Goal: Information Seeking & Learning: Find specific fact

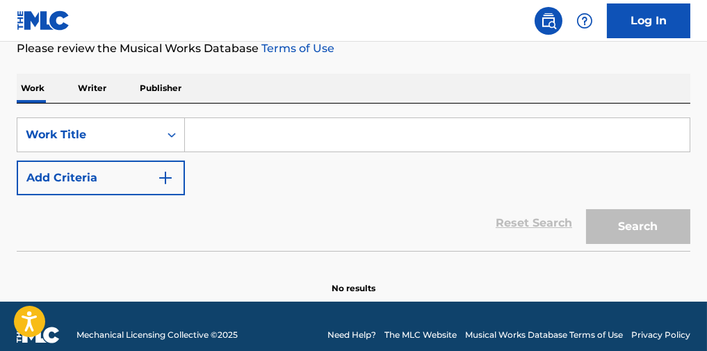
scroll to position [185, 0]
click at [228, 143] on input "Search Form" at bounding box center [437, 134] width 505 height 33
paste input "Never Felt Like This"
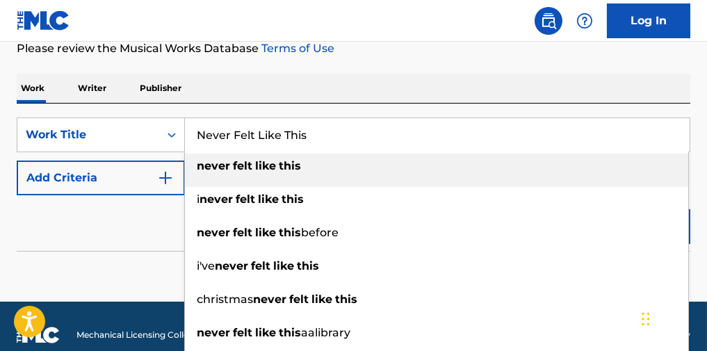
type input "Never Felt Like This"
click at [91, 190] on button "Add Criteria" at bounding box center [101, 178] width 168 height 35
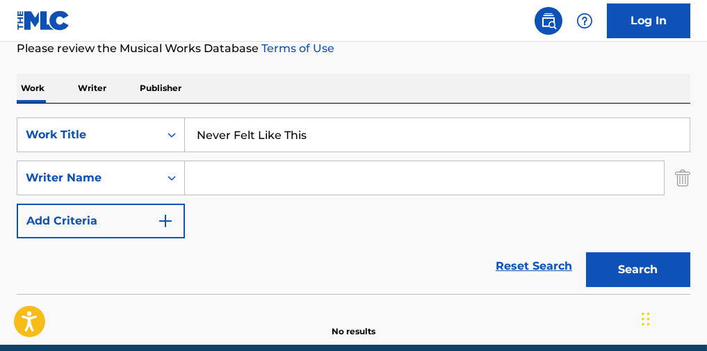
click at [302, 163] on div "SearchWithCriteriac4a06f28-ccaa-4806-913f-08a19798e85e Work Title Never Felt Li…" at bounding box center [354, 177] width 674 height 121
click at [307, 186] on input "Search Form" at bounding box center [424, 177] width 479 height 33
paste input "[PERSON_NAME]"
type input "[PERSON_NAME]"
click at [619, 284] on button "Search" at bounding box center [638, 269] width 104 height 35
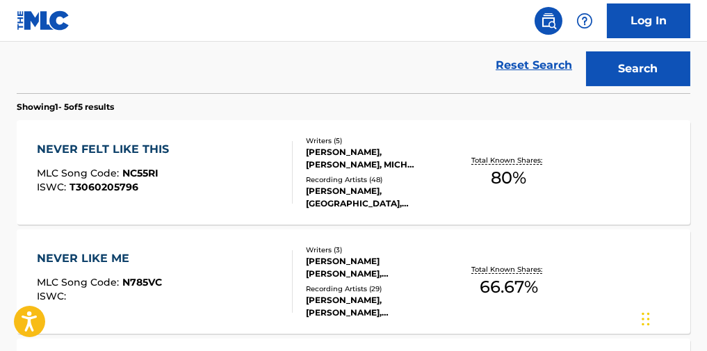
scroll to position [371, 0]
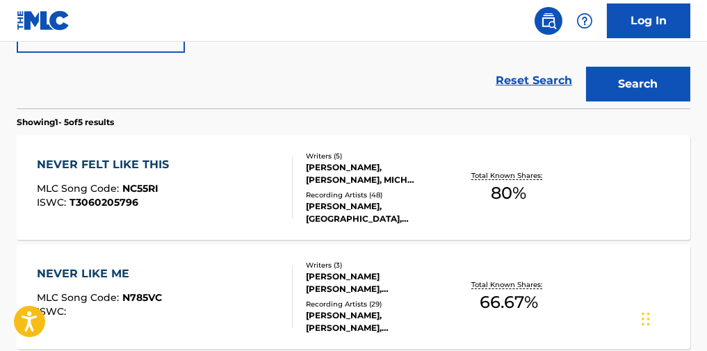
click at [235, 206] on div "NEVER FELT LIKE THIS MLC Song Code : NC55RI ISWC : T3060205796" at bounding box center [165, 187] width 256 height 63
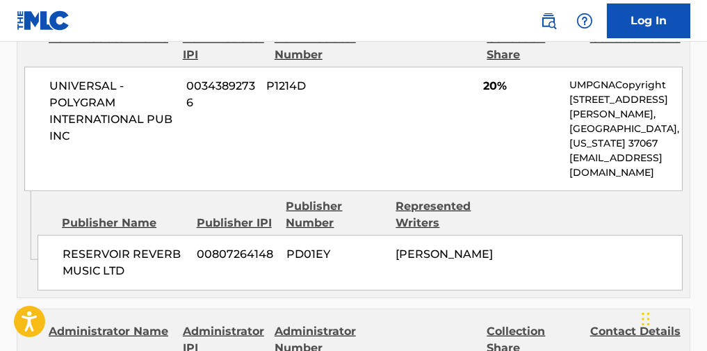
scroll to position [1390, 0]
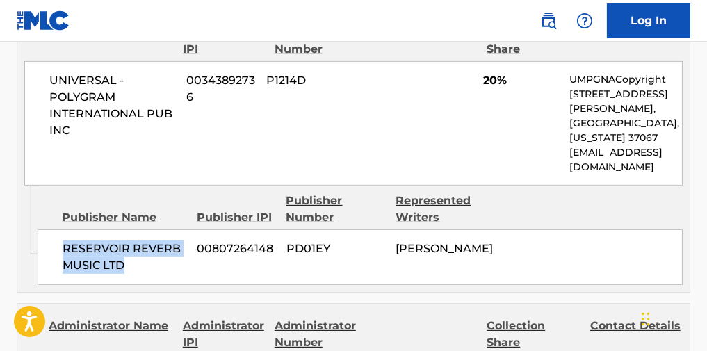
drag, startPoint x: 140, startPoint y: 241, endPoint x: 58, endPoint y: 218, distance: 85.8
click at [58, 229] on div "RESERVOIR REVERB MUSIC LTD 00807264148 PD01EY [PERSON_NAME]" at bounding box center [360, 257] width 645 height 56
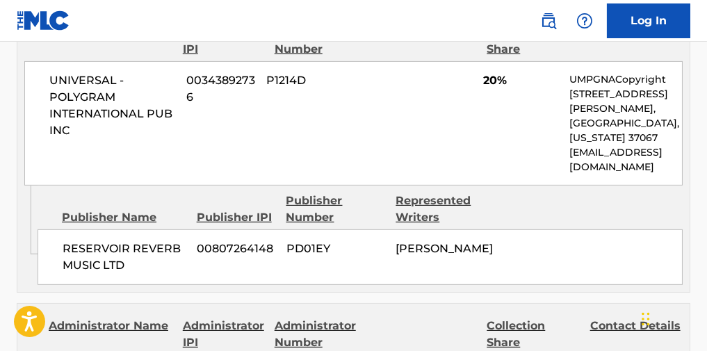
click at [221, 117] on div "UNIVERSAL - POLYGRAM INTERNATIONAL PUB INC 00343892736 P1214D 20% UMPGNACopyrig…" at bounding box center [353, 123] width 658 height 124
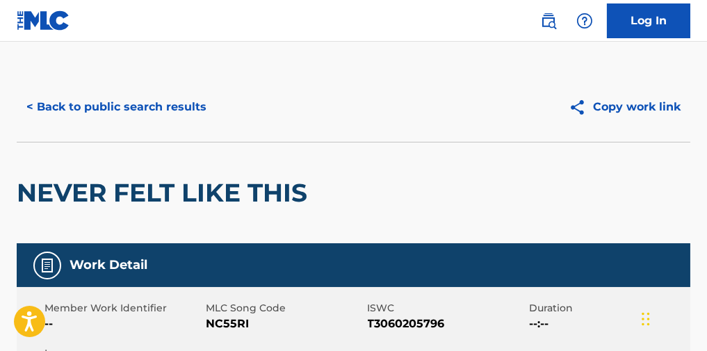
scroll to position [0, 0]
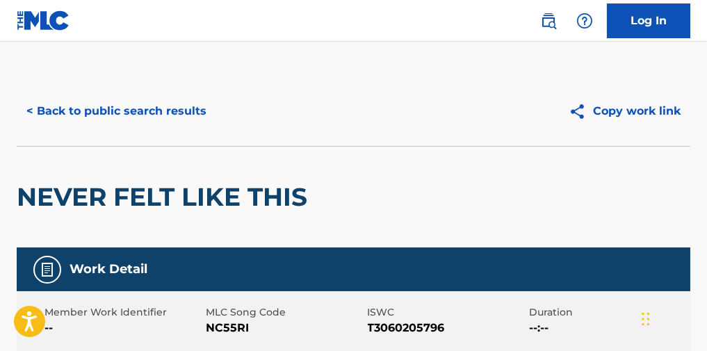
click at [199, 117] on button "< Back to public search results" at bounding box center [117, 111] width 200 height 35
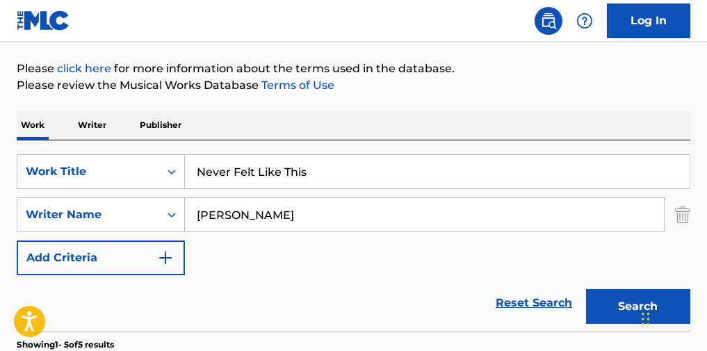
scroll to position [278, 0]
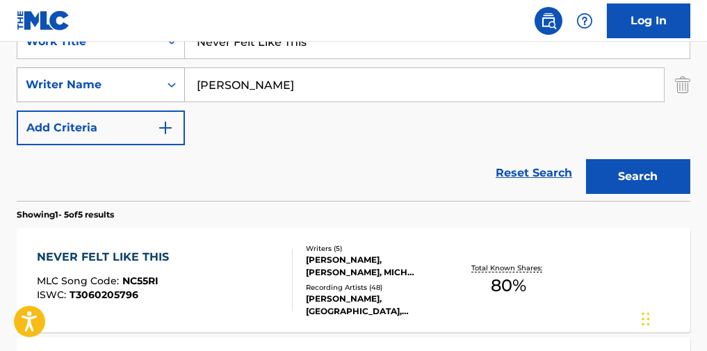
drag, startPoint x: 261, startPoint y: 101, endPoint x: 140, endPoint y: 107, distance: 121.8
click at [140, 102] on div "SearchWithCriteriae7751a1d-ee65-4758-8f05-de5dd160ef0e Writer Name [PERSON_NAME]" at bounding box center [354, 84] width 674 height 35
paste input "[PERSON_NAME]"
type input "[PERSON_NAME]"
paste input "Don't Be Alarmed"
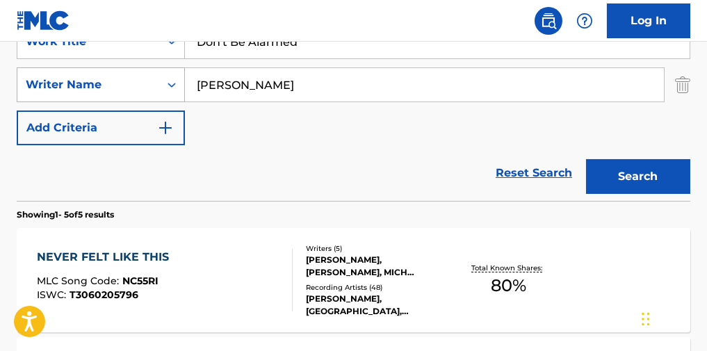
drag, startPoint x: 282, startPoint y: 51, endPoint x: 80, endPoint y: 79, distance: 204.2
click at [80, 79] on div "SearchWithCriteriac4a06f28-ccaa-4806-913f-08a19798e85e Work Title Don't Be Alar…" at bounding box center [354, 84] width 674 height 121
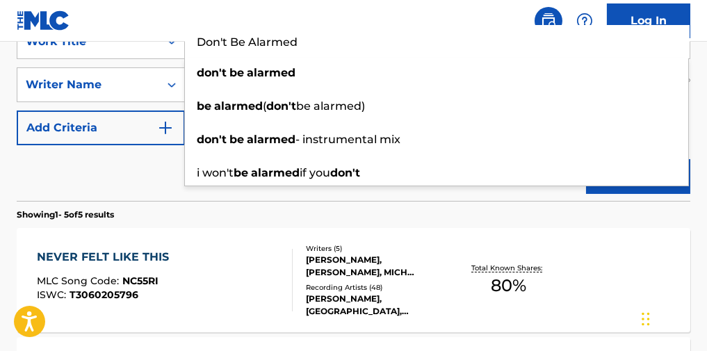
type input "Don't Be Alarmed"
click at [127, 179] on div "Reset Search Search" at bounding box center [354, 173] width 674 height 56
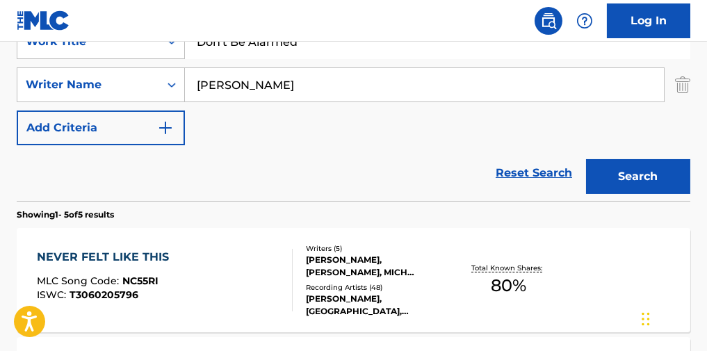
click at [644, 178] on button "Search" at bounding box center [638, 176] width 104 height 35
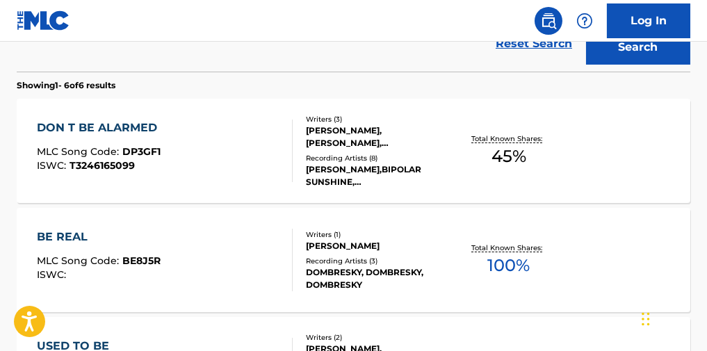
scroll to position [371, 0]
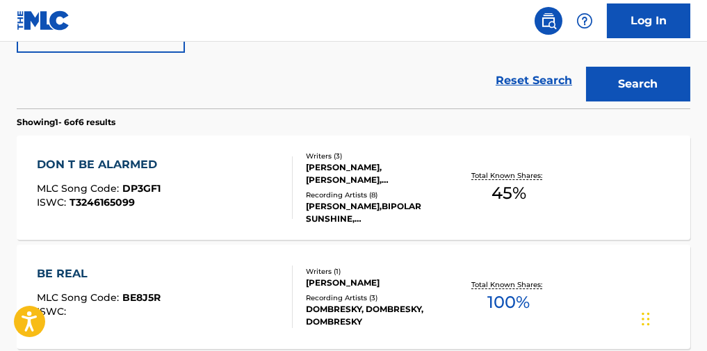
click at [254, 173] on div "DON T BE ALARMED MLC Song Code : DP3GF1 ISWC : T3246165099" at bounding box center [165, 187] width 256 height 63
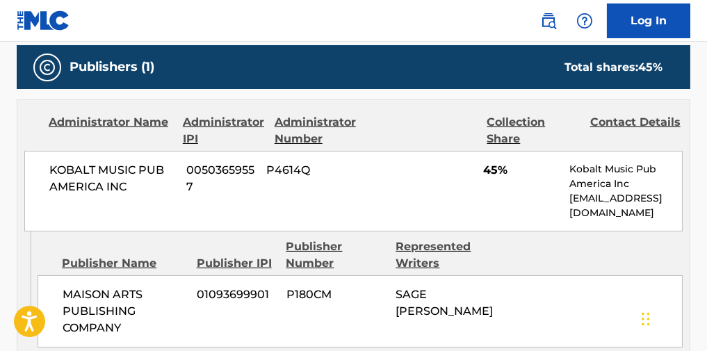
scroll to position [649, 0]
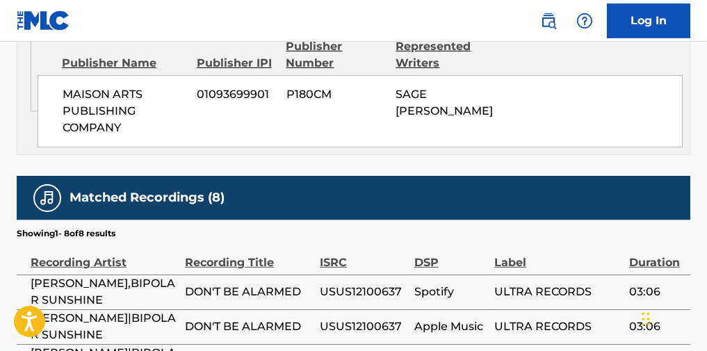
drag, startPoint x: 362, startPoint y: 150, endPoint x: 264, endPoint y: 143, distance: 98.3
click at [264, 143] on div "MAISON ARTS PUBLISHING COMPANY 01093699901 P180CM SAGE [PERSON_NAME]" at bounding box center [360, 111] width 645 height 72
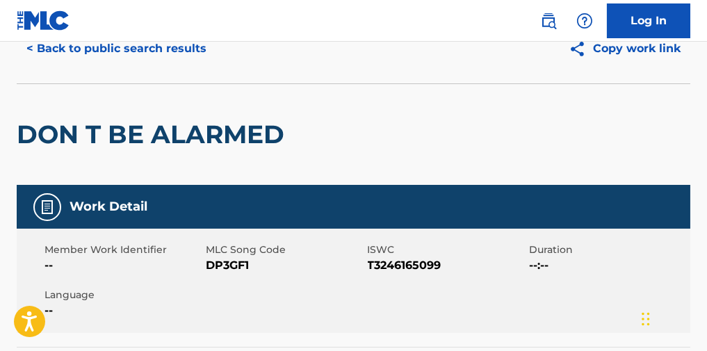
scroll to position [0, 0]
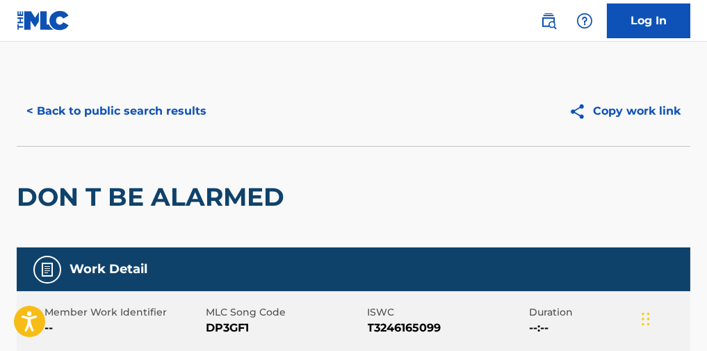
click at [174, 121] on button "< Back to public search results" at bounding box center [117, 111] width 200 height 35
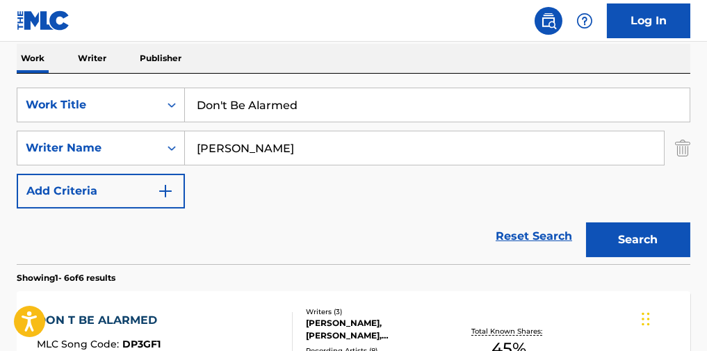
scroll to position [79, 0]
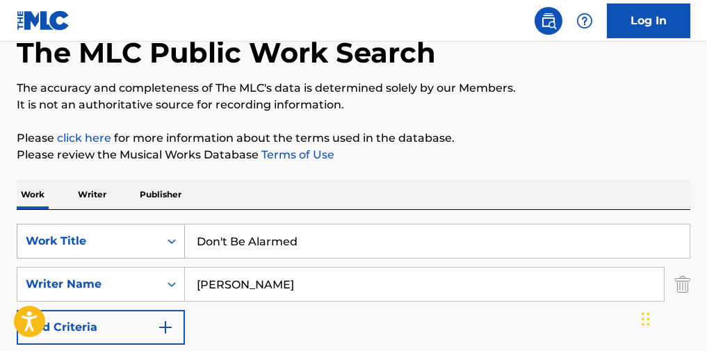
paste input "Fire To Stone""
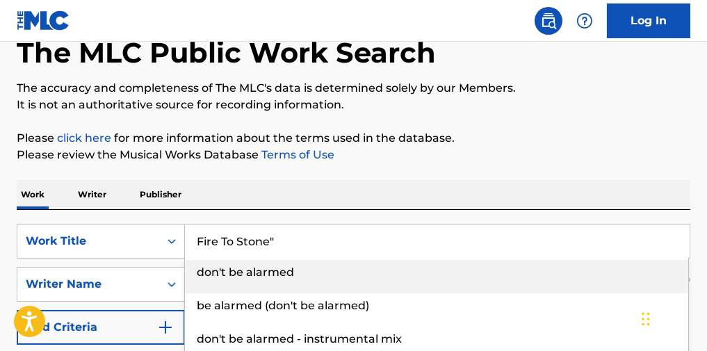
drag, startPoint x: 338, startPoint y: 245, endPoint x: 277, endPoint y: 219, distance: 65.7
click at [124, 243] on div "SearchWithCriteriac4a06f28-ccaa-4806-913f-08a19798e85e Work Title Fire To Stone…" at bounding box center [354, 241] width 674 height 35
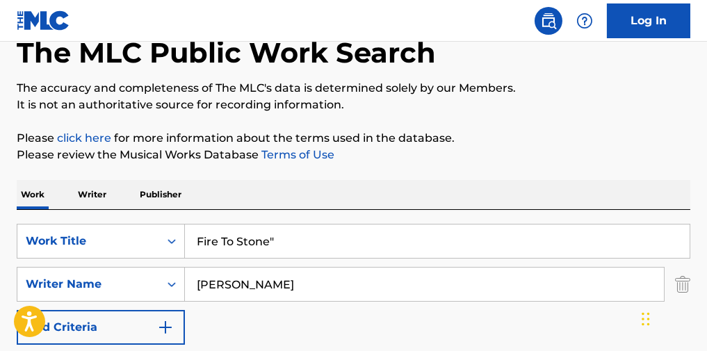
click at [373, 243] on input "Fire To Stone"" at bounding box center [437, 241] width 505 height 33
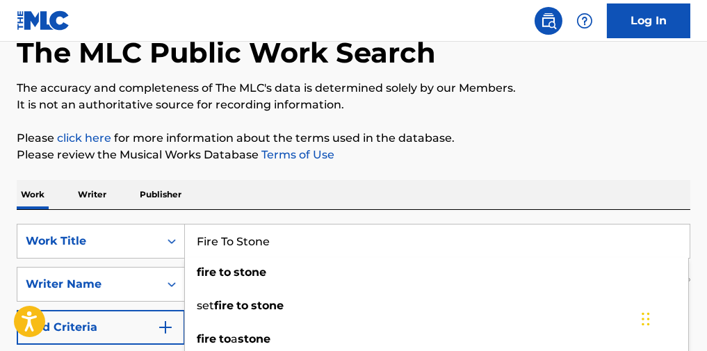
type input "Fire To Stone"
click at [349, 153] on p "Please review the Musical Works Database Terms of Use" at bounding box center [354, 155] width 674 height 17
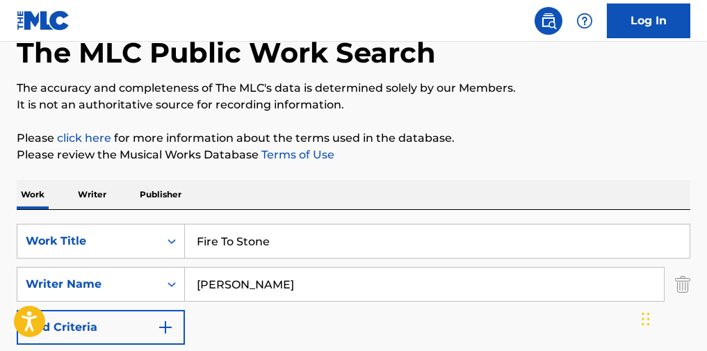
drag, startPoint x: 314, startPoint y: 299, endPoint x: 83, endPoint y: 324, distance: 232.2
click at [83, 325] on div "SearchWithCriteriac4a06f28-ccaa-4806-913f-08a19798e85e Work Title Fire To Stone…" at bounding box center [354, 284] width 674 height 121
paste input "Sage [PERSON_NAME]"
type input "Sage [PERSON_NAME]"
click at [546, 163] on p "Please review the Musical Works Database Terms of Use" at bounding box center [354, 155] width 674 height 17
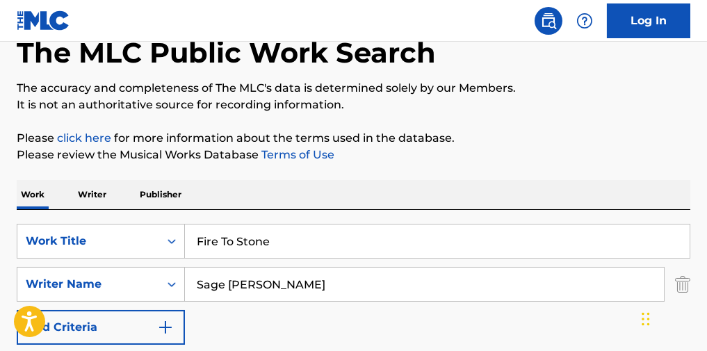
scroll to position [264, 0]
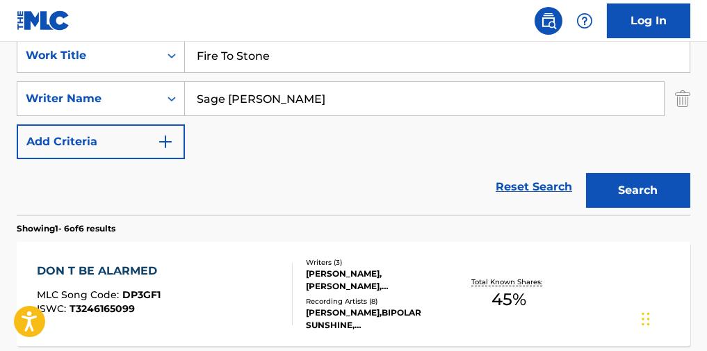
click at [621, 193] on button "Search" at bounding box center [638, 190] width 104 height 35
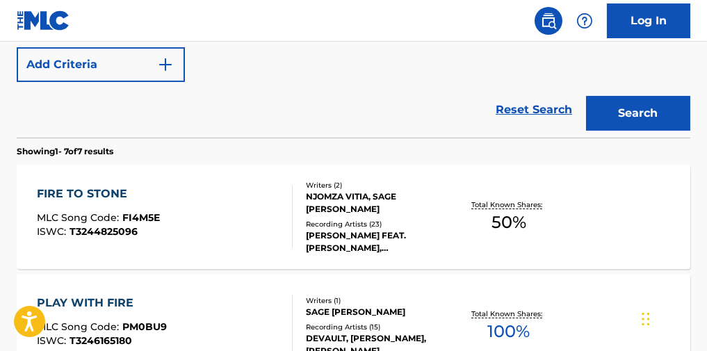
scroll to position [357, 0]
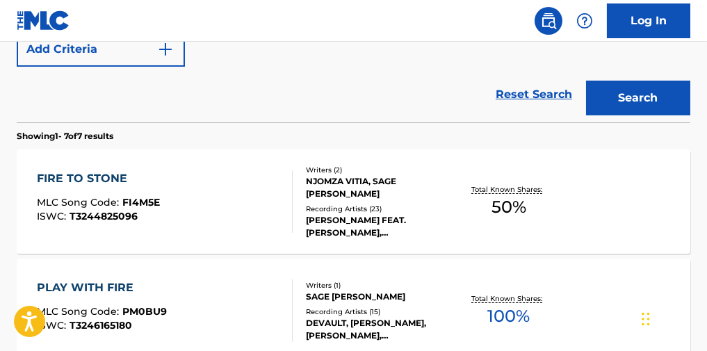
click at [223, 220] on div "FIRE TO STONE MLC Song Code : FI4M5E ISWC : T3244825096" at bounding box center [165, 201] width 256 height 63
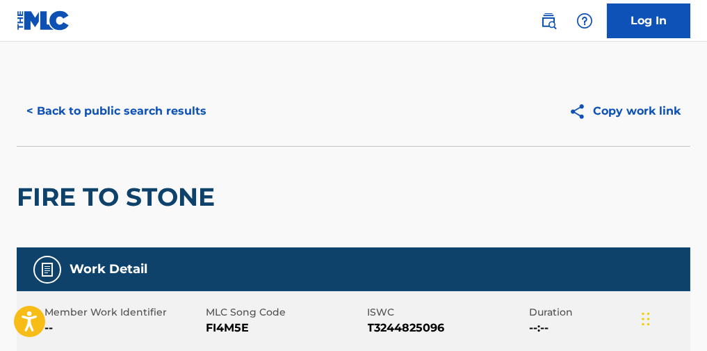
click at [186, 112] on button "< Back to public search results" at bounding box center [117, 111] width 200 height 35
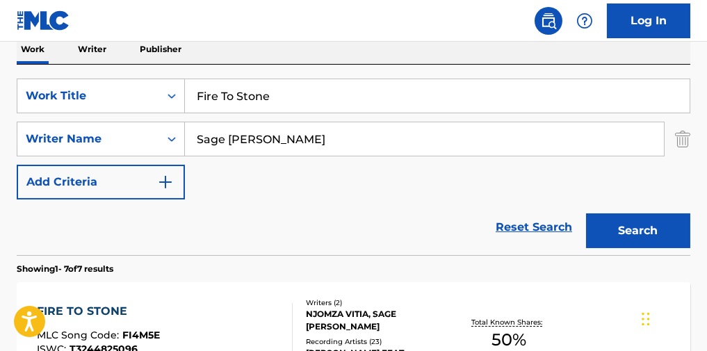
scroll to position [158, 0]
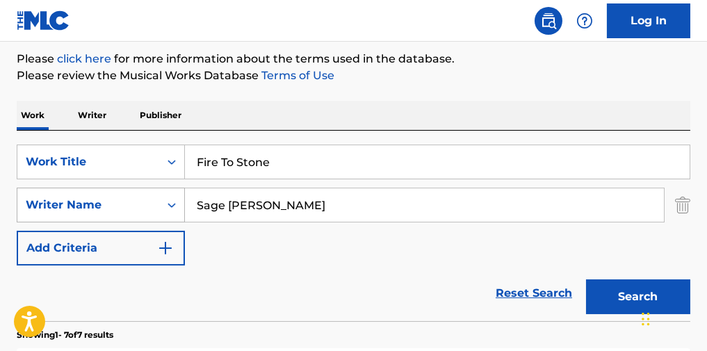
drag, startPoint x: 302, startPoint y: 207, endPoint x: 85, endPoint y: 209, distance: 217.6
click at [85, 209] on div "SearchWithCriteriae7751a1d-ee65-4758-8f05-de5dd160ef0e Writer Name [PERSON_NAME]" at bounding box center [354, 205] width 674 height 35
paste input "[PERSON_NAME]"
type input "[PERSON_NAME]"
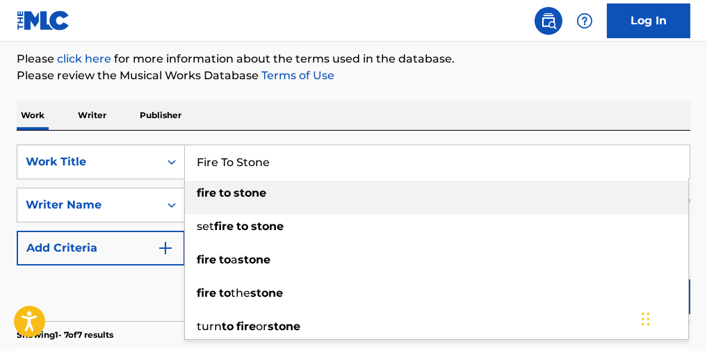
drag, startPoint x: 469, startPoint y: 154, endPoint x: 119, endPoint y: 144, distance: 349.8
click at [116, 145] on div "SearchWithCriteriac4a06f28-ccaa-4806-913f-08a19798e85e Work Title Fire To Stone…" at bounding box center [354, 226] width 674 height 190
paste input "What U See (Is What U Get) [3]"
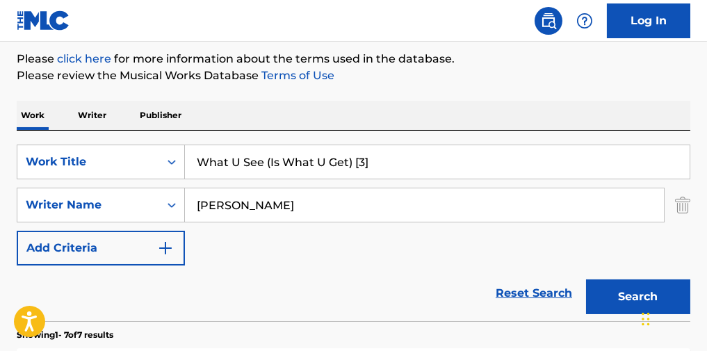
drag, startPoint x: 384, startPoint y: 172, endPoint x: 354, endPoint y: 172, distance: 30.6
click at [354, 172] on input "What U See (Is What U Get) [3]" at bounding box center [437, 161] width 505 height 33
type input "What U See (Is What U Get)"
drag, startPoint x: 352, startPoint y: 215, endPoint x: 132, endPoint y: 213, distance: 219.7
click at [132, 213] on div "SearchWithCriteriae7751a1d-ee65-4758-8f05-de5dd160ef0e Writer Name" at bounding box center [354, 205] width 674 height 35
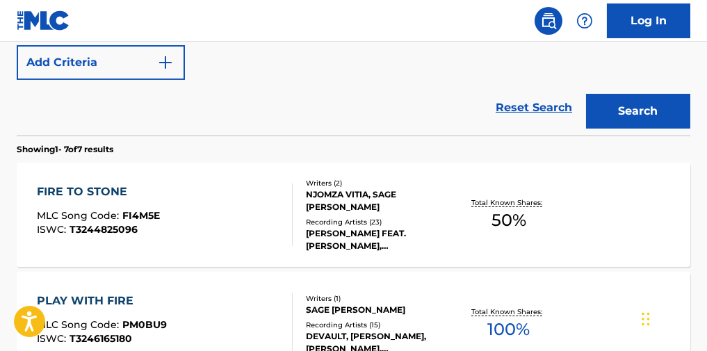
click at [600, 111] on button "Search" at bounding box center [638, 111] width 104 height 35
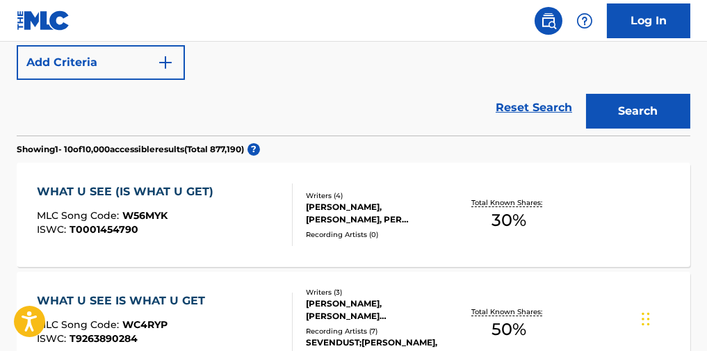
scroll to position [436, 0]
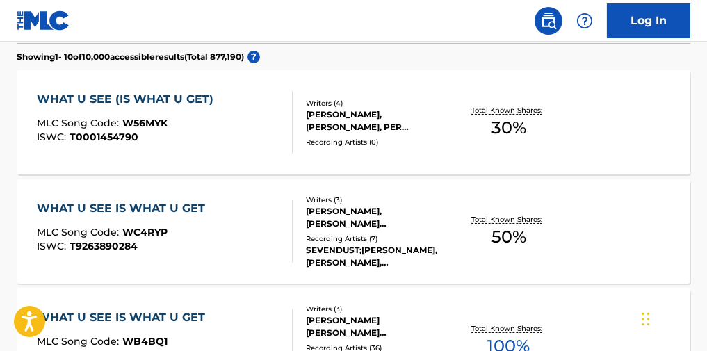
click at [235, 138] on div "WHAT U SEE (IS WHAT U GET) MLC Song Code : W56MYK ISWC : T0001454790" at bounding box center [165, 122] width 256 height 63
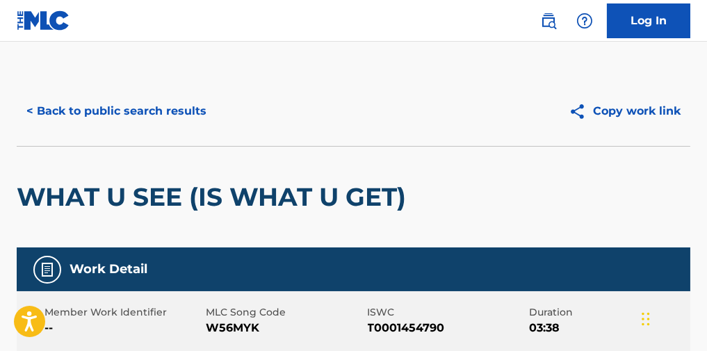
click at [168, 92] on div "< Back to public search results Copy work link" at bounding box center [354, 111] width 674 height 70
click at [159, 109] on button "< Back to public search results" at bounding box center [117, 111] width 200 height 35
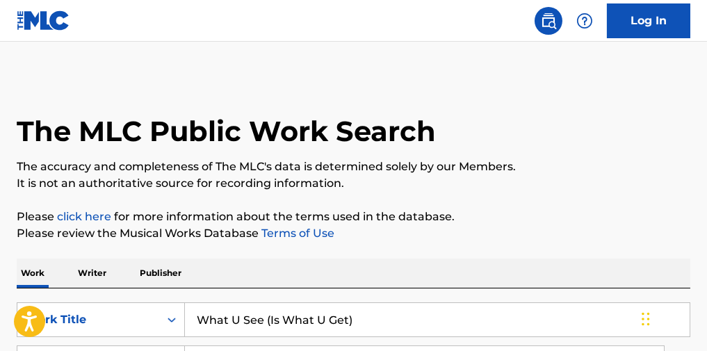
drag, startPoint x: 375, startPoint y: 333, endPoint x: 146, endPoint y: 277, distance: 236.1
drag, startPoint x: 146, startPoint y: 277, endPoint x: 396, endPoint y: 330, distance: 255.0
click at [393, 333] on input "What U See (Is What U Get)" at bounding box center [437, 319] width 505 height 33
click at [396, 329] on input "What U See (Is What U Get)" at bounding box center [437, 319] width 505 height 33
click at [397, 327] on input "What U See (Is What U Get)" at bounding box center [437, 319] width 505 height 33
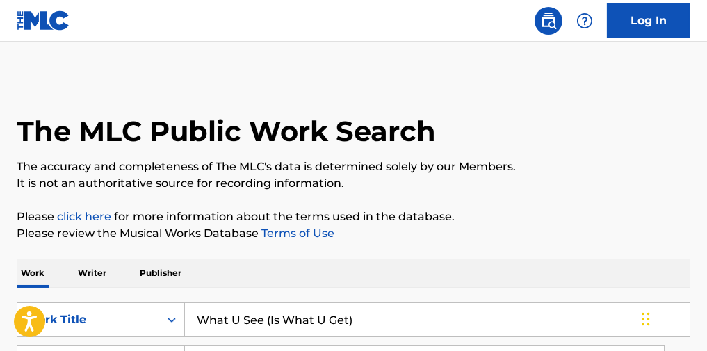
paste input "Like It Is [6]"
click at [399, 323] on input "What U See (Is What U Get) Like It Is [6]" at bounding box center [437, 319] width 505 height 33
drag, startPoint x: 450, startPoint y: 327, endPoint x: 140, endPoint y: 312, distance: 310.4
click at [140, 312] on div "SearchWithCriteriac4a06f28-ccaa-4806-913f-08a19798e85e Work Title What U See (I…" at bounding box center [354, 319] width 674 height 35
paste input "Search Form"
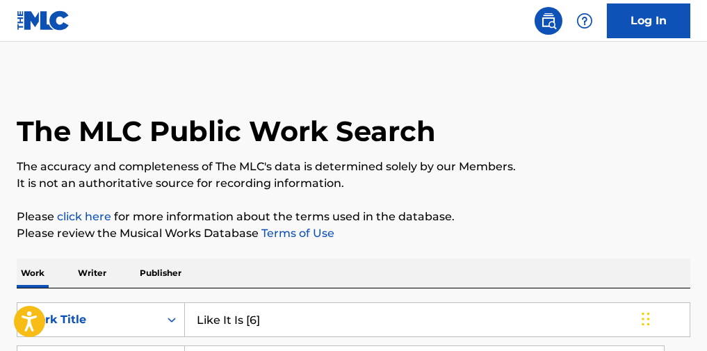
drag, startPoint x: 279, startPoint y: 326, endPoint x: 245, endPoint y: 323, distance: 33.5
click at [245, 323] on input "Like It Is [6]" at bounding box center [437, 319] width 505 height 33
type input "Like It Is"
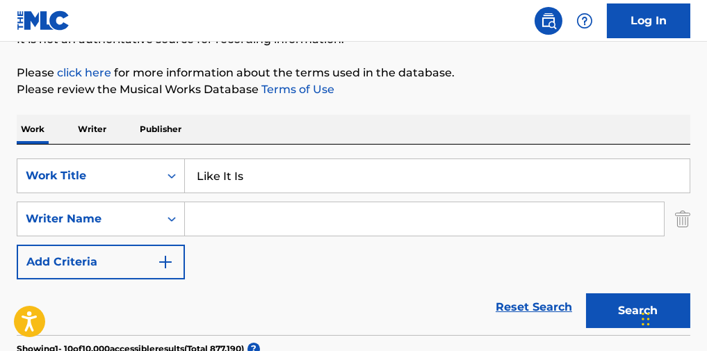
scroll to position [185, 0]
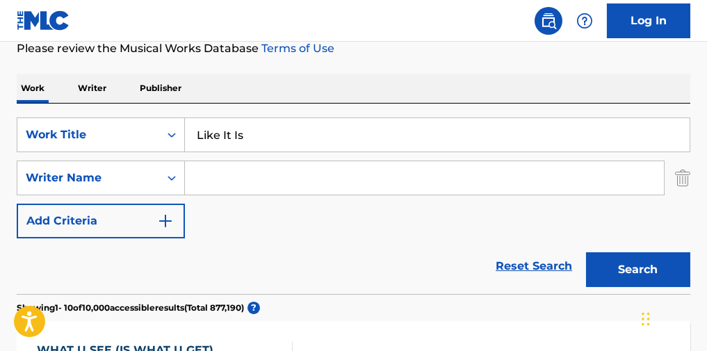
drag, startPoint x: 337, startPoint y: 195, endPoint x: 354, endPoint y: 195, distance: 16.7
click at [337, 195] on input "Search Form" at bounding box center [424, 177] width 479 height 33
paste input "[PERSON_NAME]"
click at [639, 268] on button "Search" at bounding box center [638, 269] width 104 height 35
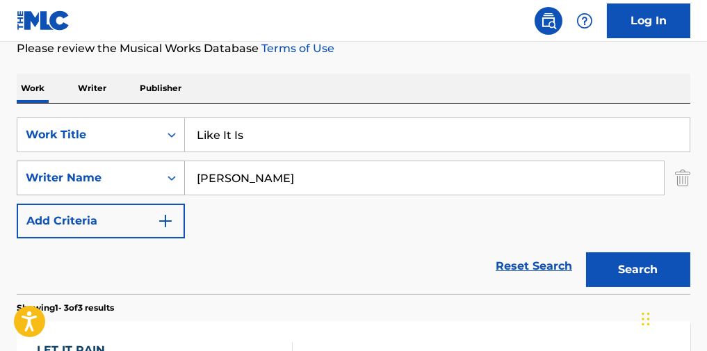
drag, startPoint x: 236, startPoint y: 197, endPoint x: 141, endPoint y: 200, distance: 94.6
click at [134, 202] on div "SearchWithCriteriac4a06f28-ccaa-4806-913f-08a19798e85e Work Title Like It Is Se…" at bounding box center [354, 177] width 674 height 121
paste input "[PERSON_NAME]"
click at [635, 265] on button "Search" at bounding box center [638, 269] width 104 height 35
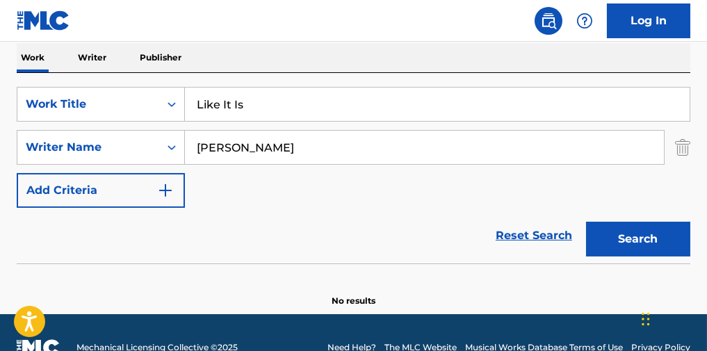
scroll to position [252, 0]
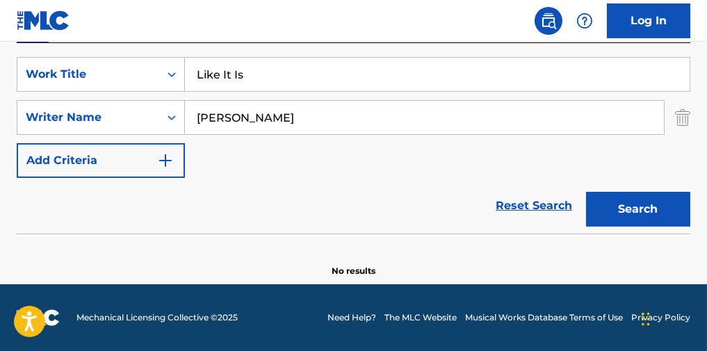
drag, startPoint x: 231, startPoint y: 118, endPoint x: 406, endPoint y: 119, distance: 174.5
click at [406, 119] on input "[PERSON_NAME]" at bounding box center [424, 117] width 479 height 33
type input "Kyrre"
click at [636, 216] on button "Search" at bounding box center [638, 209] width 104 height 35
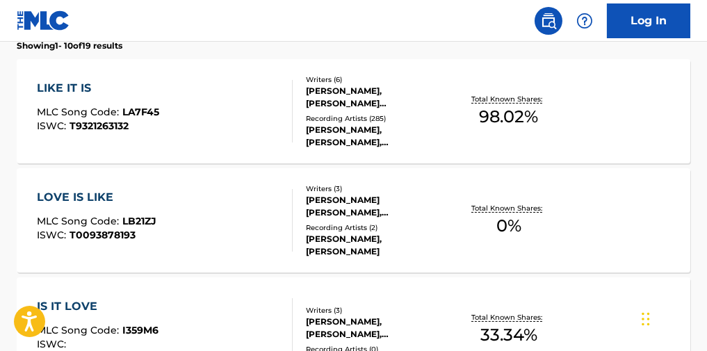
scroll to position [344, 0]
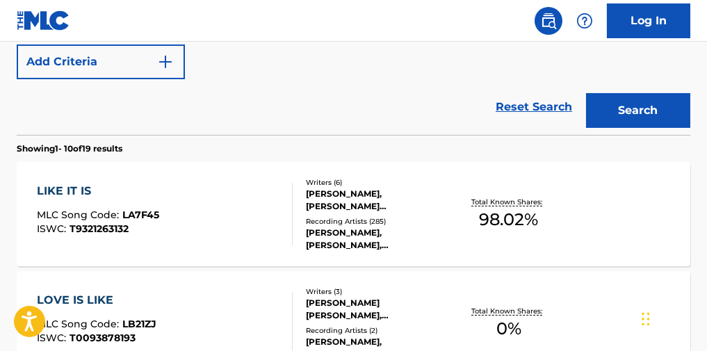
click at [250, 203] on div "LIKE IT IS MLC Song Code : LA7F45 ISWC : T9321263132" at bounding box center [165, 214] width 256 height 63
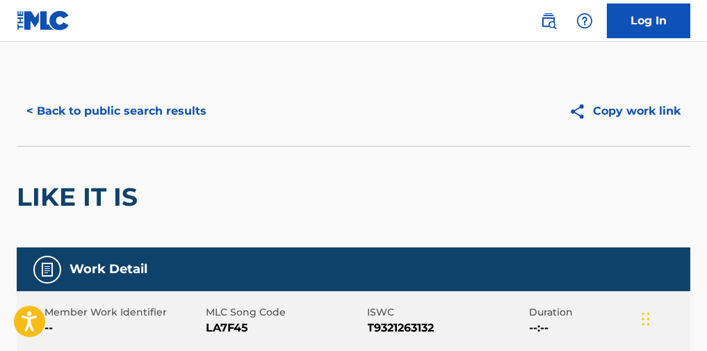
click at [143, 118] on button "< Back to public search results" at bounding box center [117, 111] width 200 height 35
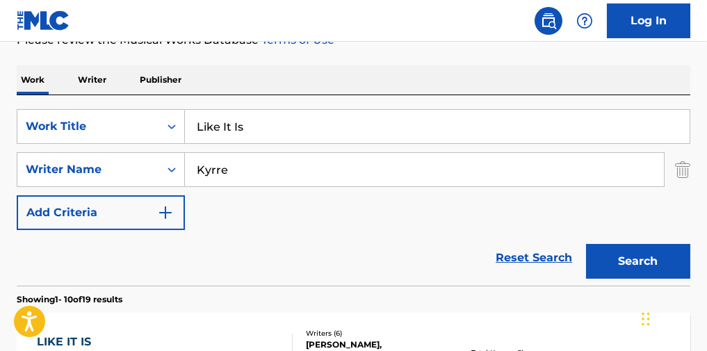
scroll to position [278, 0]
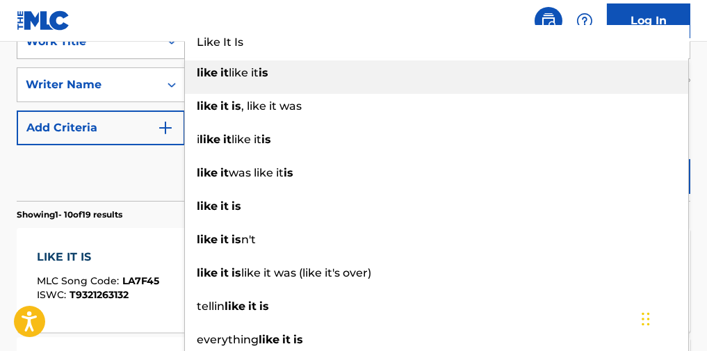
drag, startPoint x: 259, startPoint y: 58, endPoint x: 73, endPoint y: 63, distance: 186.4
click at [73, 59] on div "SearchWithCriteriac4a06f28-ccaa-4806-913f-08a19798e85e Work Title Like It Is li…" at bounding box center [354, 41] width 674 height 35
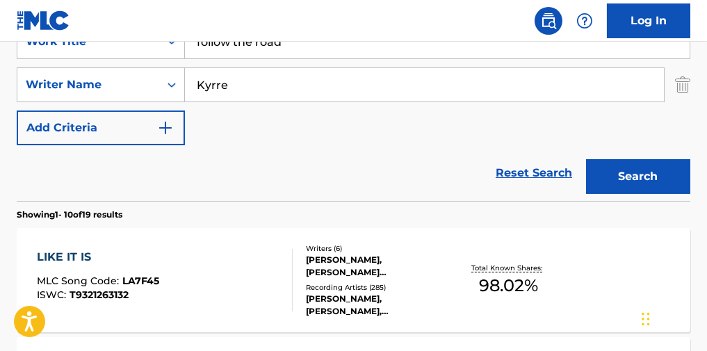
click at [238, 51] on input "follow the road" at bounding box center [437, 41] width 505 height 33
drag, startPoint x: 236, startPoint y: 50, endPoint x: 371, endPoint y: 54, distance: 134.9
click at [371, 54] on input "follow the road" at bounding box center [437, 41] width 505 height 33
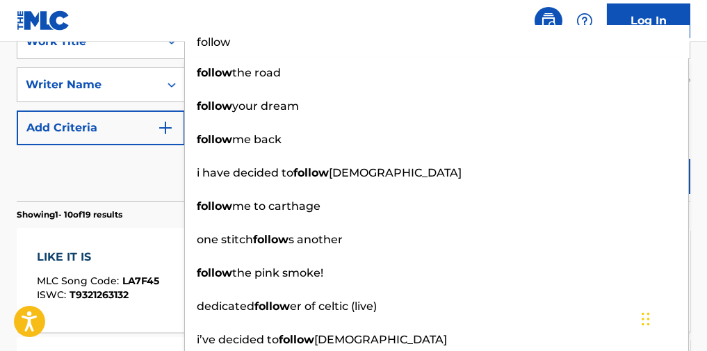
type input "follow"
click at [156, 196] on div "Reset Search Search" at bounding box center [354, 173] width 674 height 56
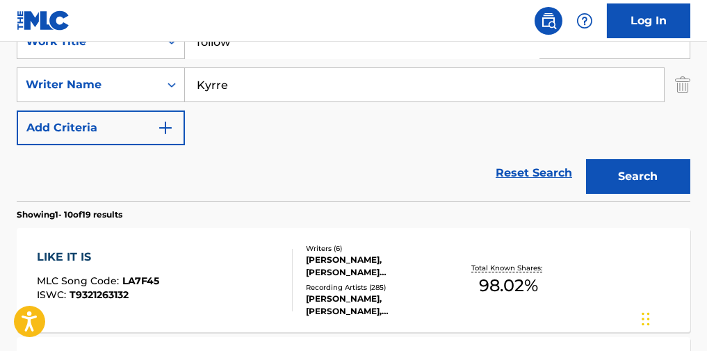
click at [630, 168] on button "Search" at bounding box center [638, 176] width 104 height 35
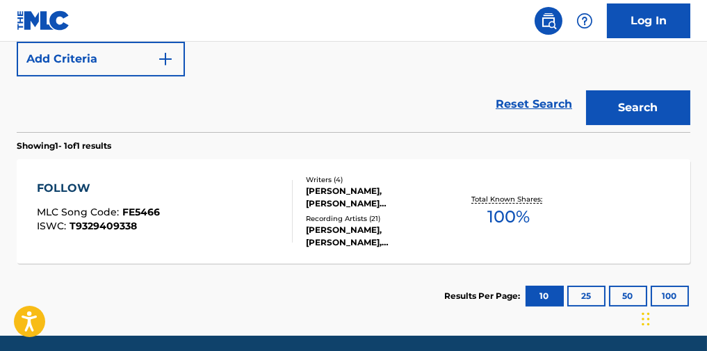
scroll to position [371, 0]
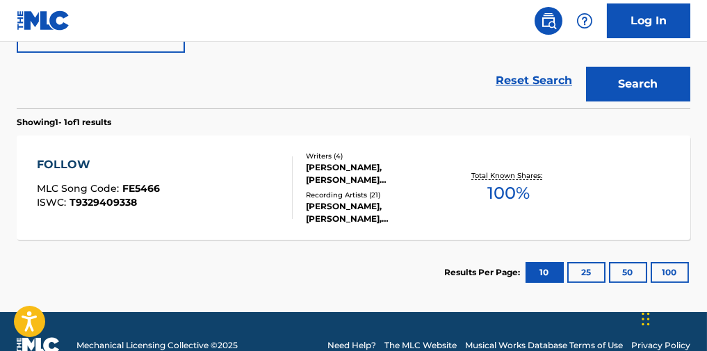
click at [210, 186] on div "FOLLOW MLC Song Code : FE5466 ISWC : T9329409338" at bounding box center [165, 187] width 256 height 63
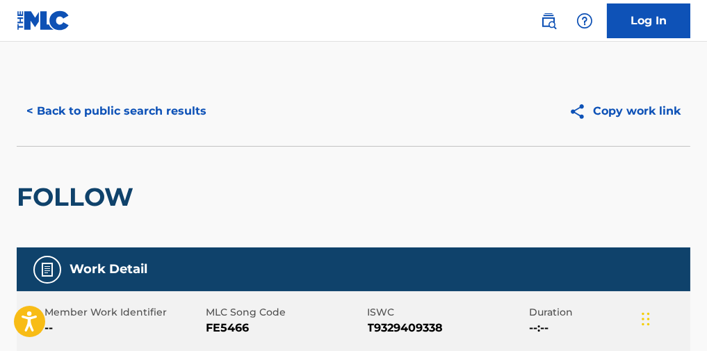
click at [157, 104] on button "< Back to public search results" at bounding box center [117, 111] width 200 height 35
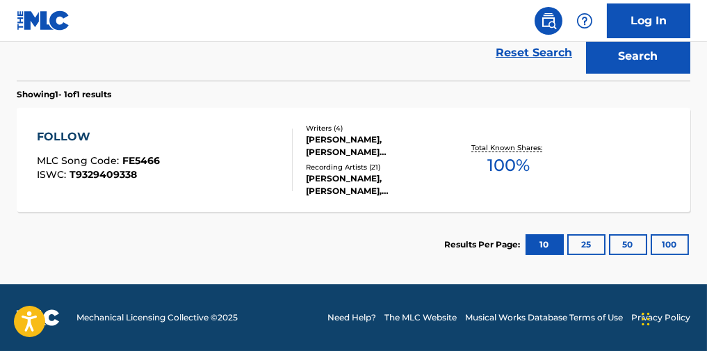
scroll to position [33, 0]
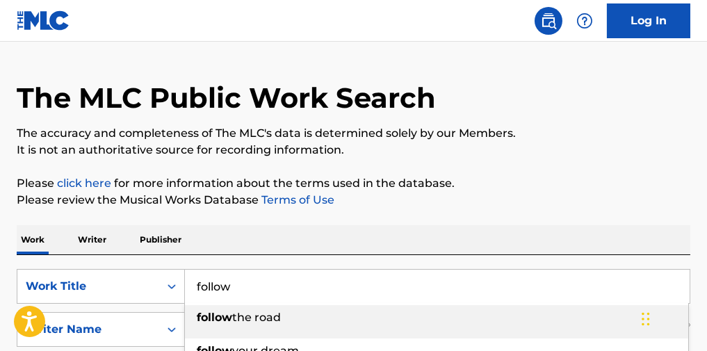
drag, startPoint x: 246, startPoint y: 278, endPoint x: 109, endPoint y: 270, distance: 137.2
click at [110, 270] on div "SearchWithCriteriac4a06f28-ccaa-4806-913f-08a19798e85e Work Title follow follow…" at bounding box center [354, 350] width 674 height 190
type input "payday"
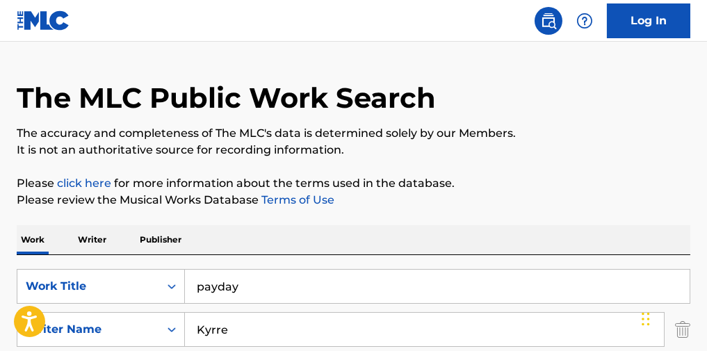
scroll to position [35, 0]
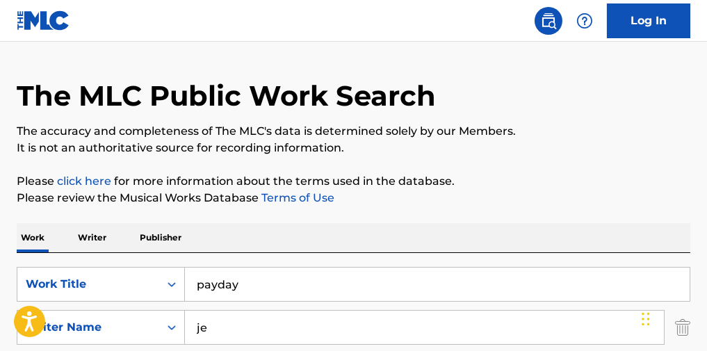
type input "j"
type input "[PERSON_NAME]"
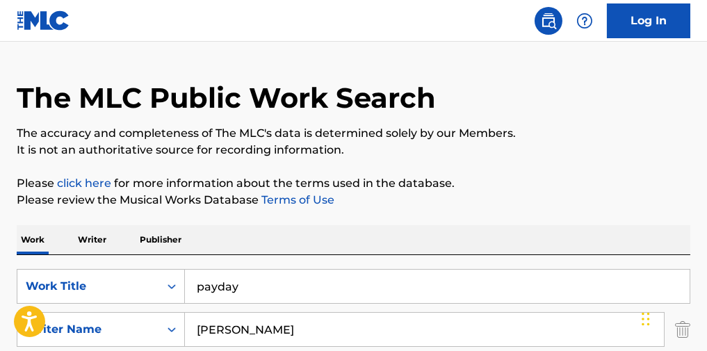
scroll to position [278, 0]
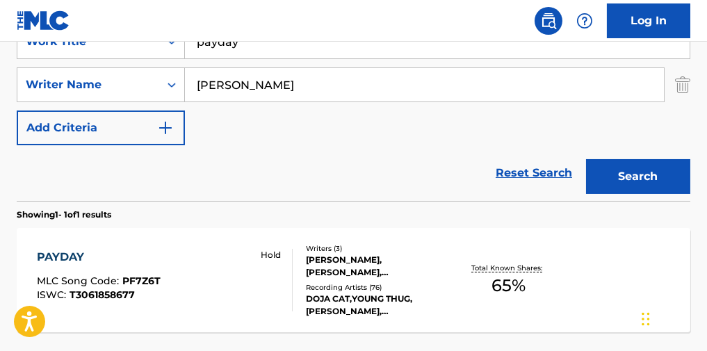
click at [206, 261] on div "PAYDAY MLC Song Code : PF7Z6T ISWC : T3061858677 Hold" at bounding box center [165, 280] width 256 height 63
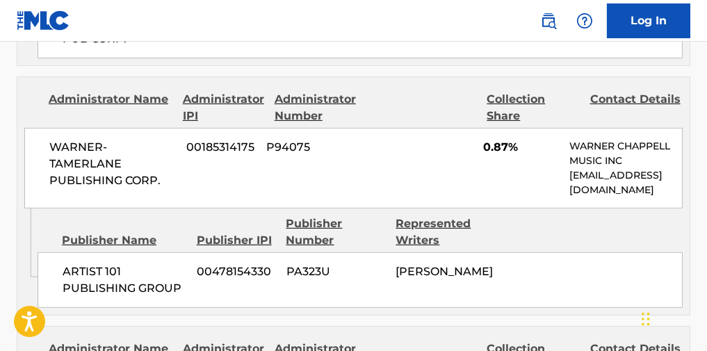
scroll to position [1853, 0]
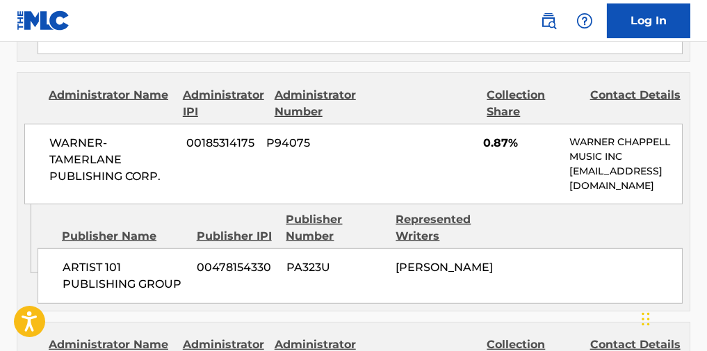
click at [427, 261] on span "[PERSON_NAME]" at bounding box center [444, 267] width 97 height 13
click at [428, 261] on span "[PERSON_NAME]" at bounding box center [444, 267] width 97 height 13
copy div "[PERSON_NAME]"
